Goal: Download file/media

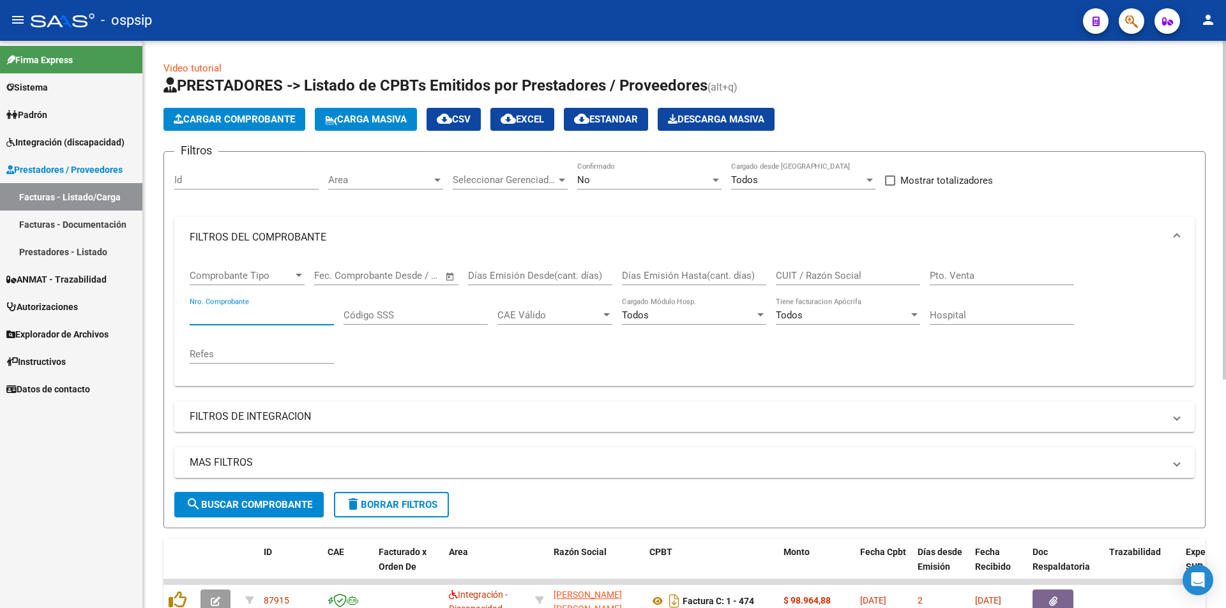
click at [229, 313] on input "Nro. Comprobante" at bounding box center [262, 315] width 144 height 11
type input "35470"
click at [812, 273] on input "CUIT / Razón Social" at bounding box center [848, 275] width 144 height 11
type input "prisal"
click at [719, 179] on div at bounding box center [715, 180] width 11 height 10
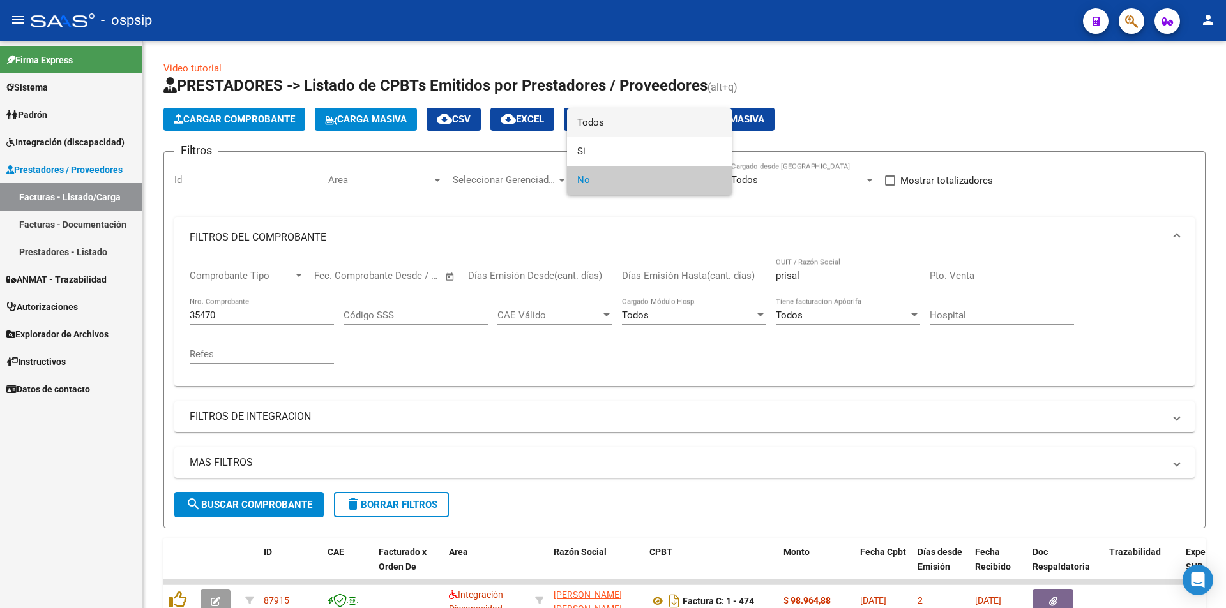
click at [606, 127] on span "Todos" at bounding box center [649, 123] width 144 height 29
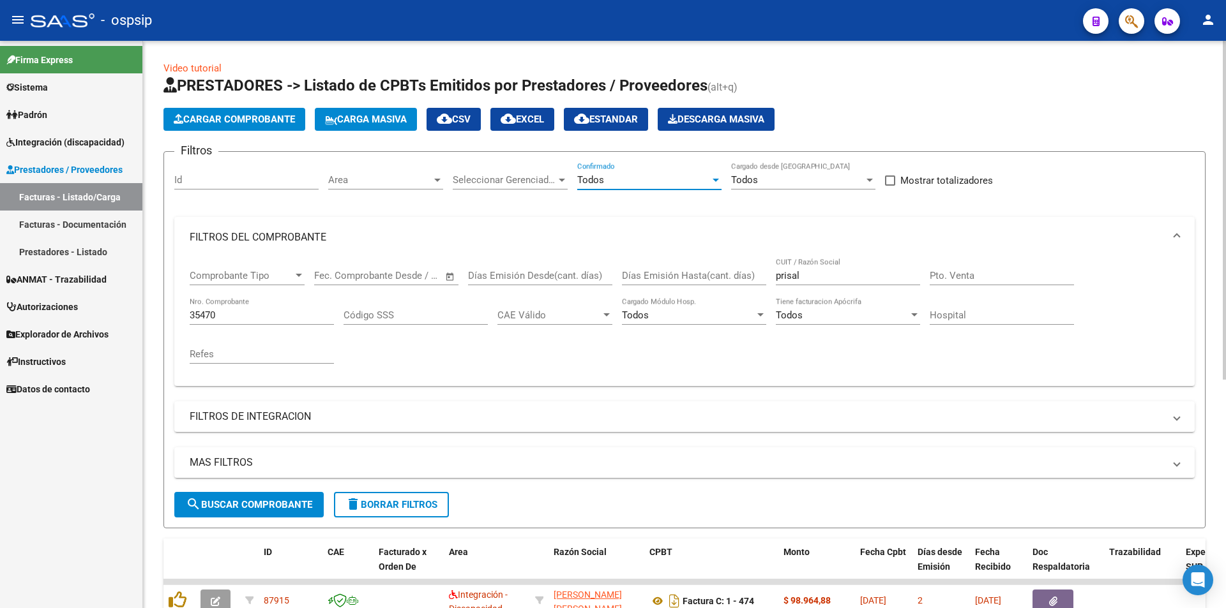
click at [227, 307] on div "35470 Nro. Comprobante" at bounding box center [262, 310] width 144 height 27
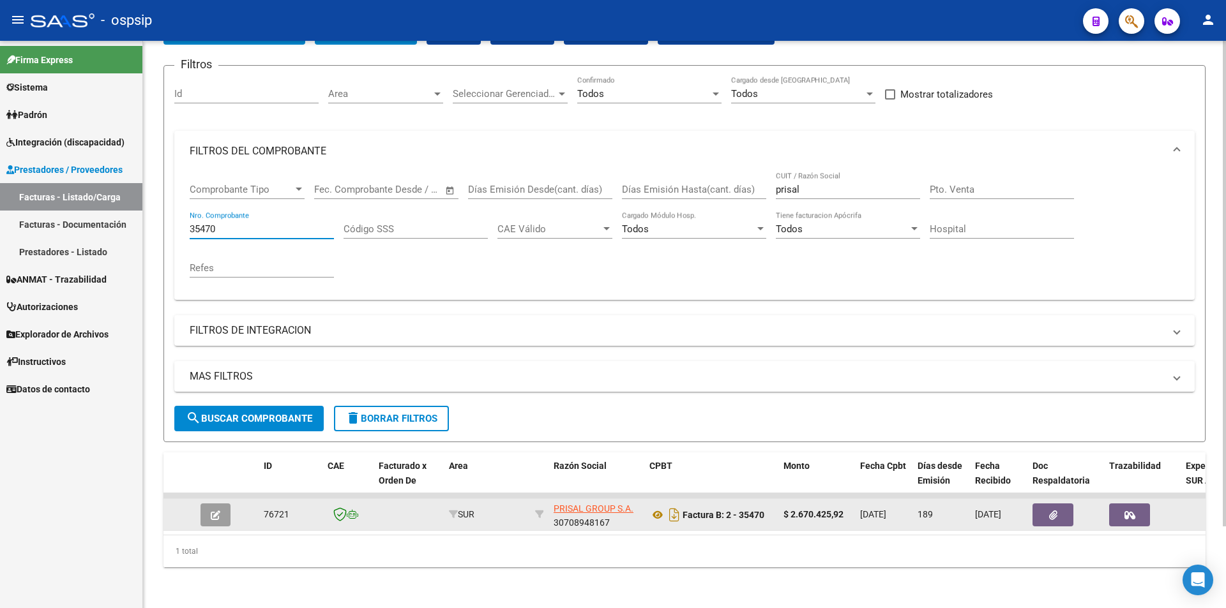
scroll to position [96, 0]
click at [1056, 511] on icon "button" at bounding box center [1053, 516] width 8 height 10
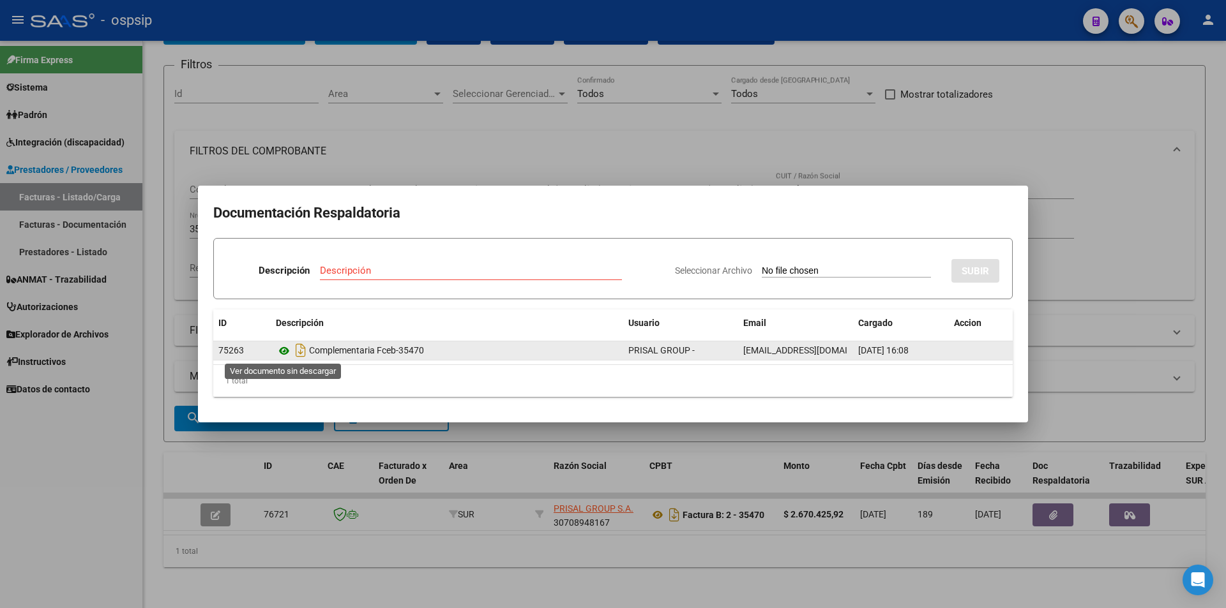
click at [279, 349] on icon at bounding box center [284, 350] width 17 height 15
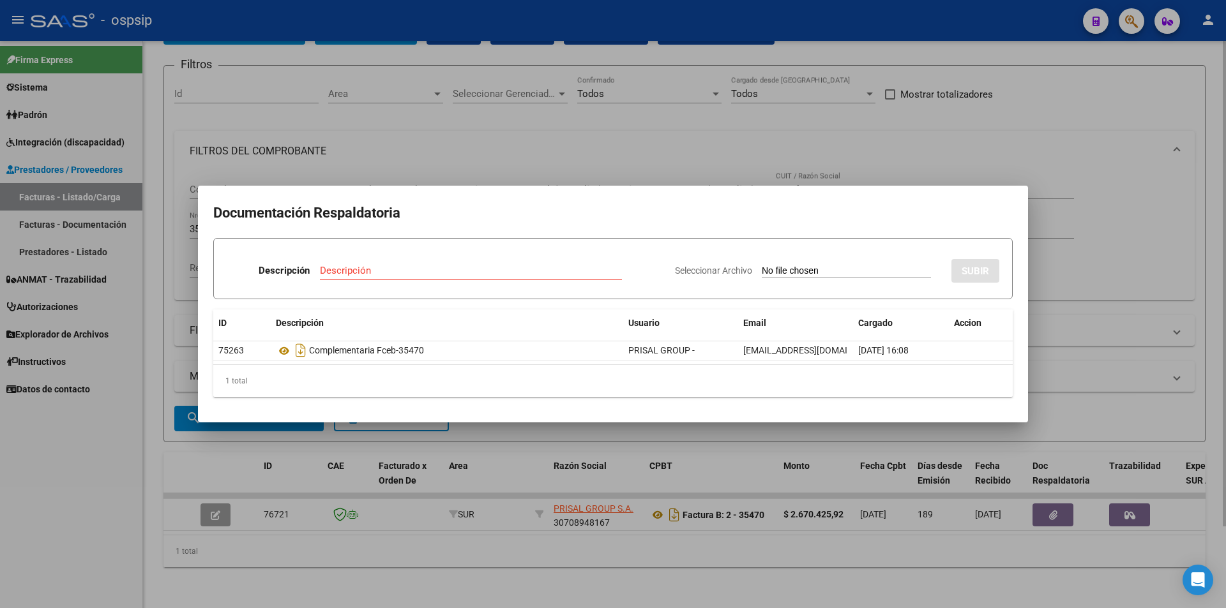
drag, startPoint x: 562, startPoint y: 139, endPoint x: 839, endPoint y: 564, distance: 507.1
click at [576, 154] on div at bounding box center [613, 304] width 1226 height 608
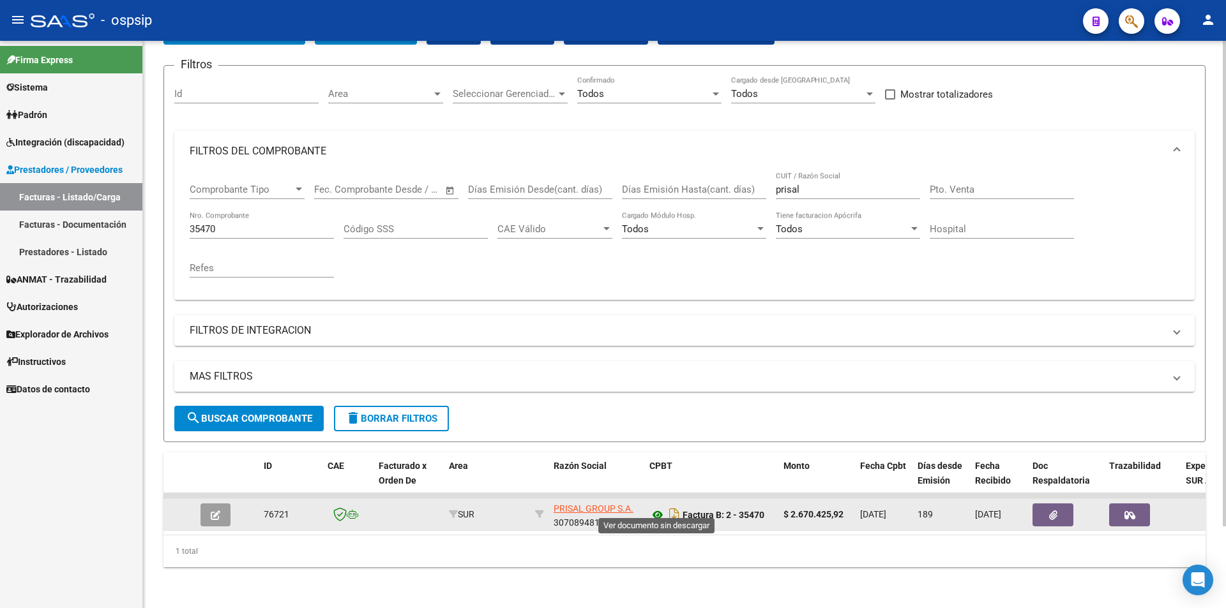
click at [657, 507] on icon at bounding box center [657, 514] width 17 height 15
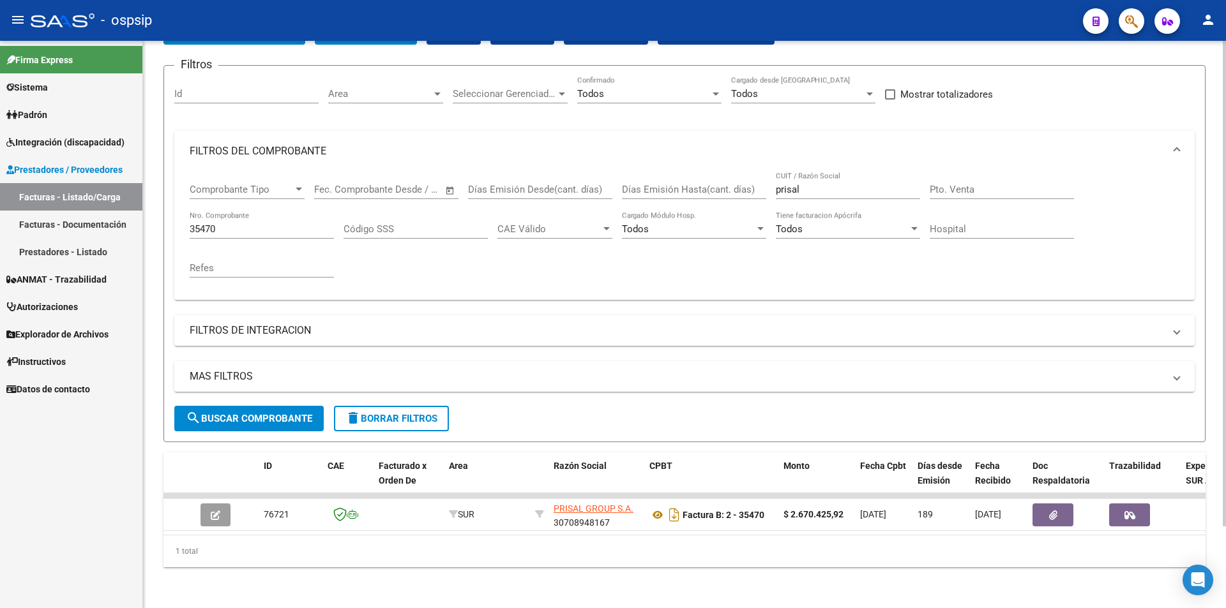
click at [225, 223] on input "35470" at bounding box center [262, 228] width 144 height 11
type input "3"
